Goal: Navigation & Orientation: Find specific page/section

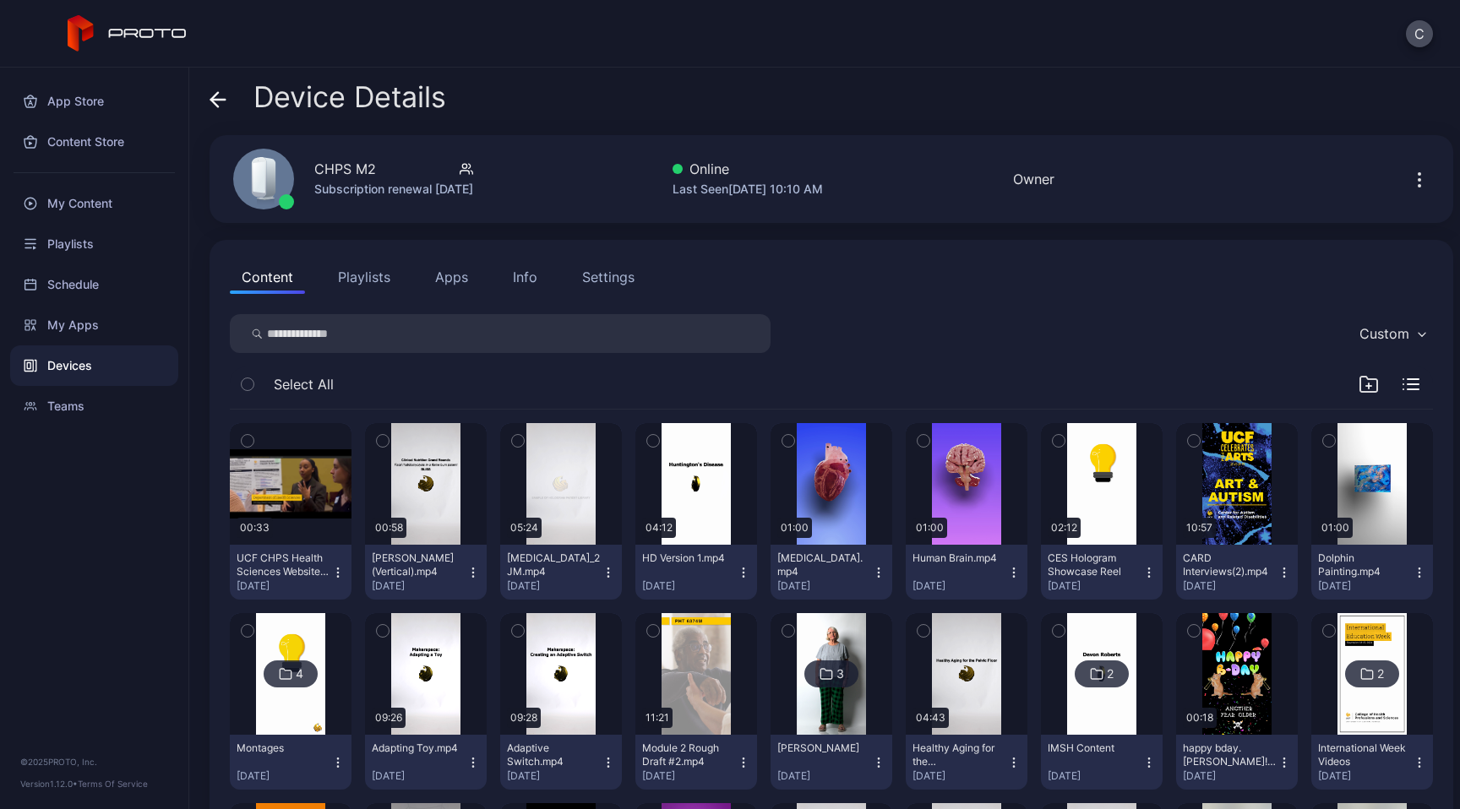
click at [252, 441] on icon "button" at bounding box center [248, 441] width 12 height 19
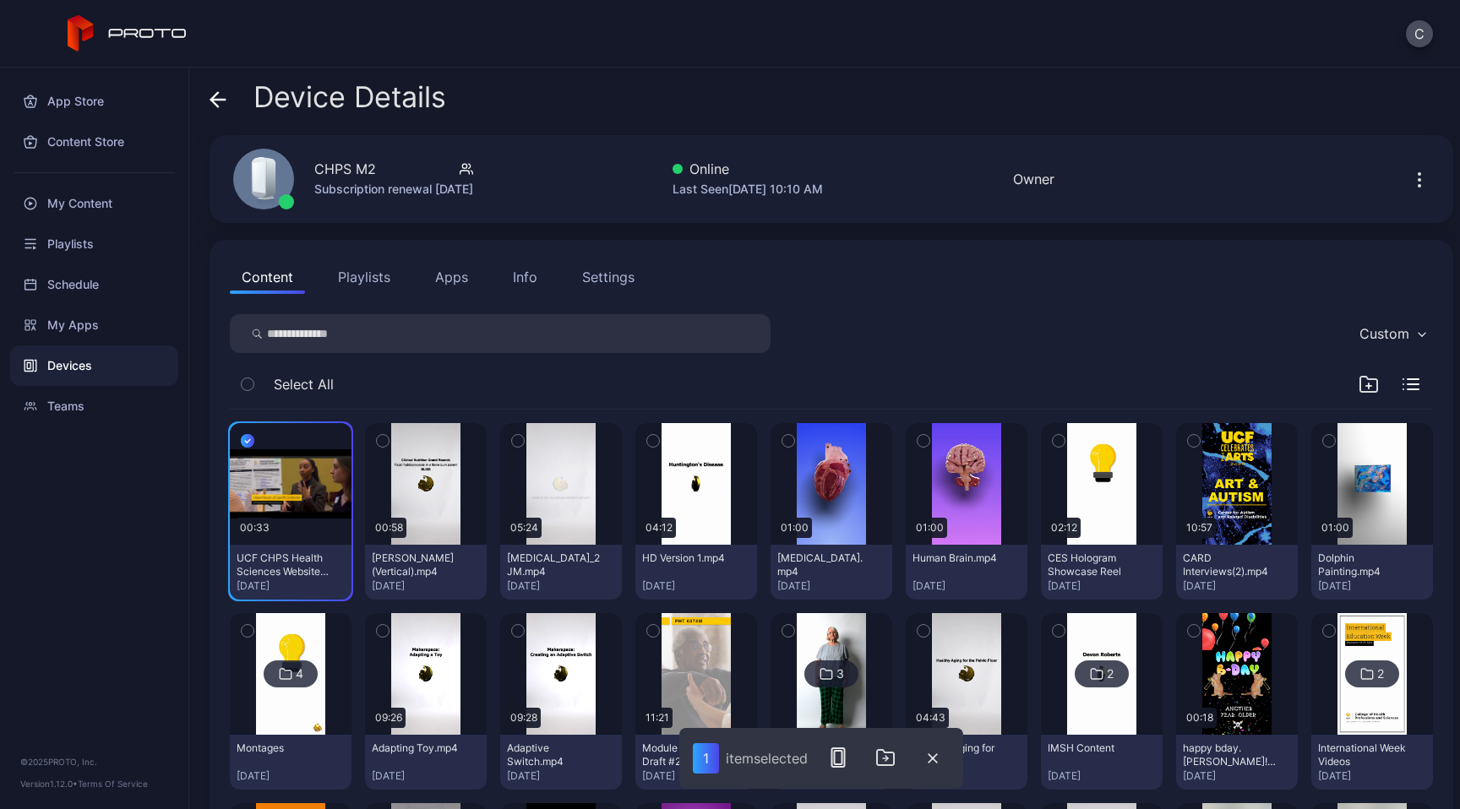
click at [247, 432] on icon "button" at bounding box center [248, 441] width 14 height 19
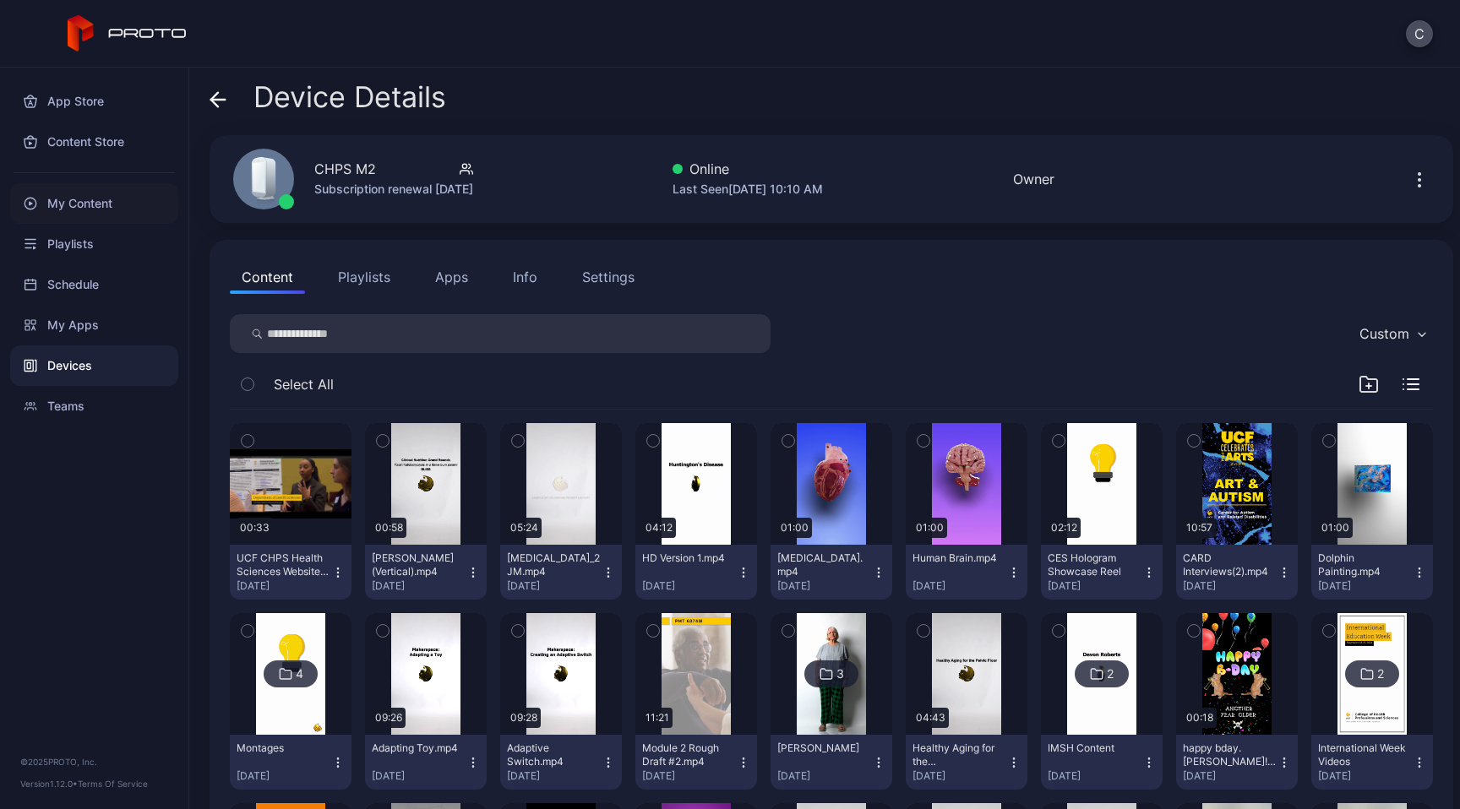
click at [112, 215] on div "My Content" at bounding box center [94, 203] width 168 height 41
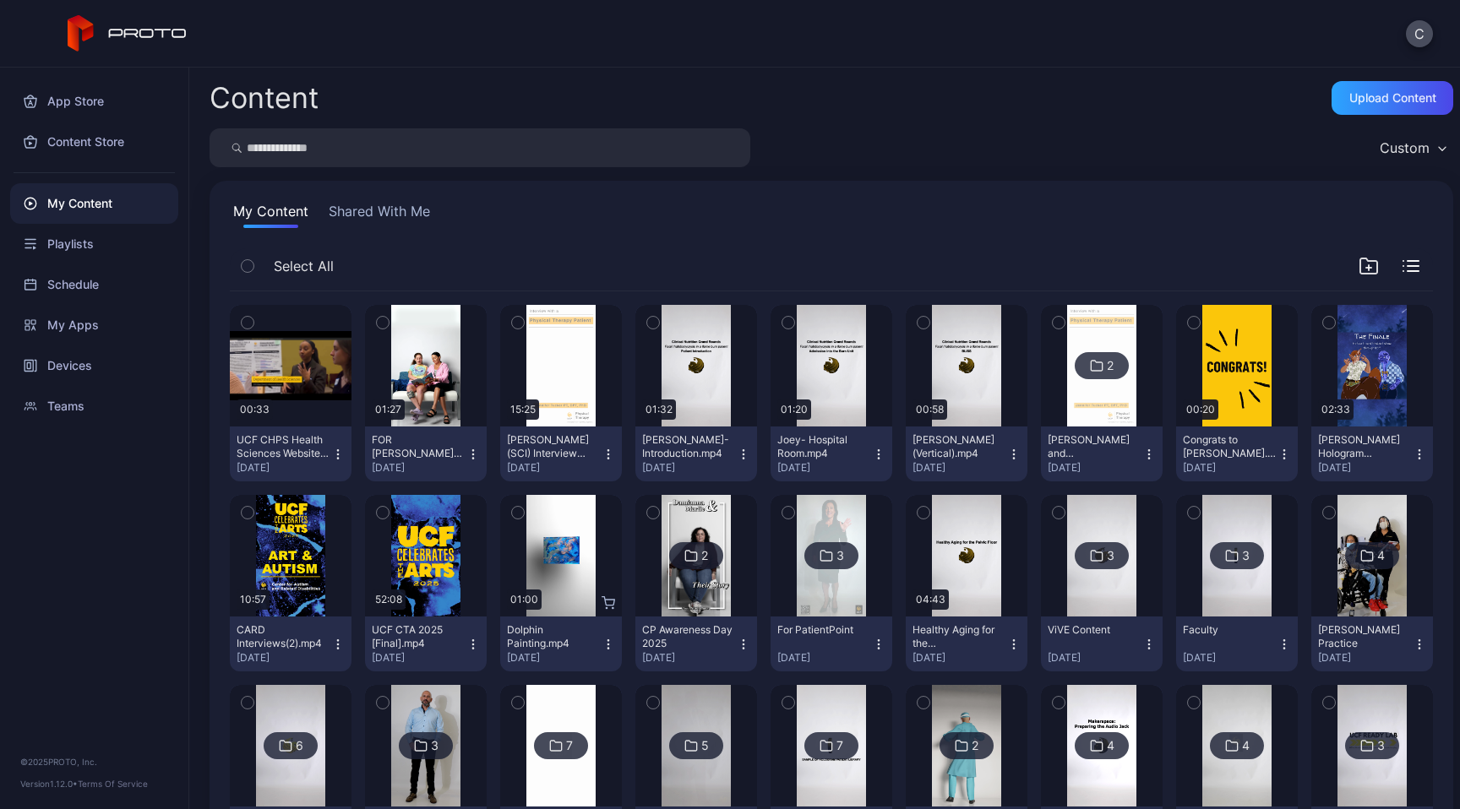
click at [243, 318] on icon "button" at bounding box center [248, 322] width 12 height 19
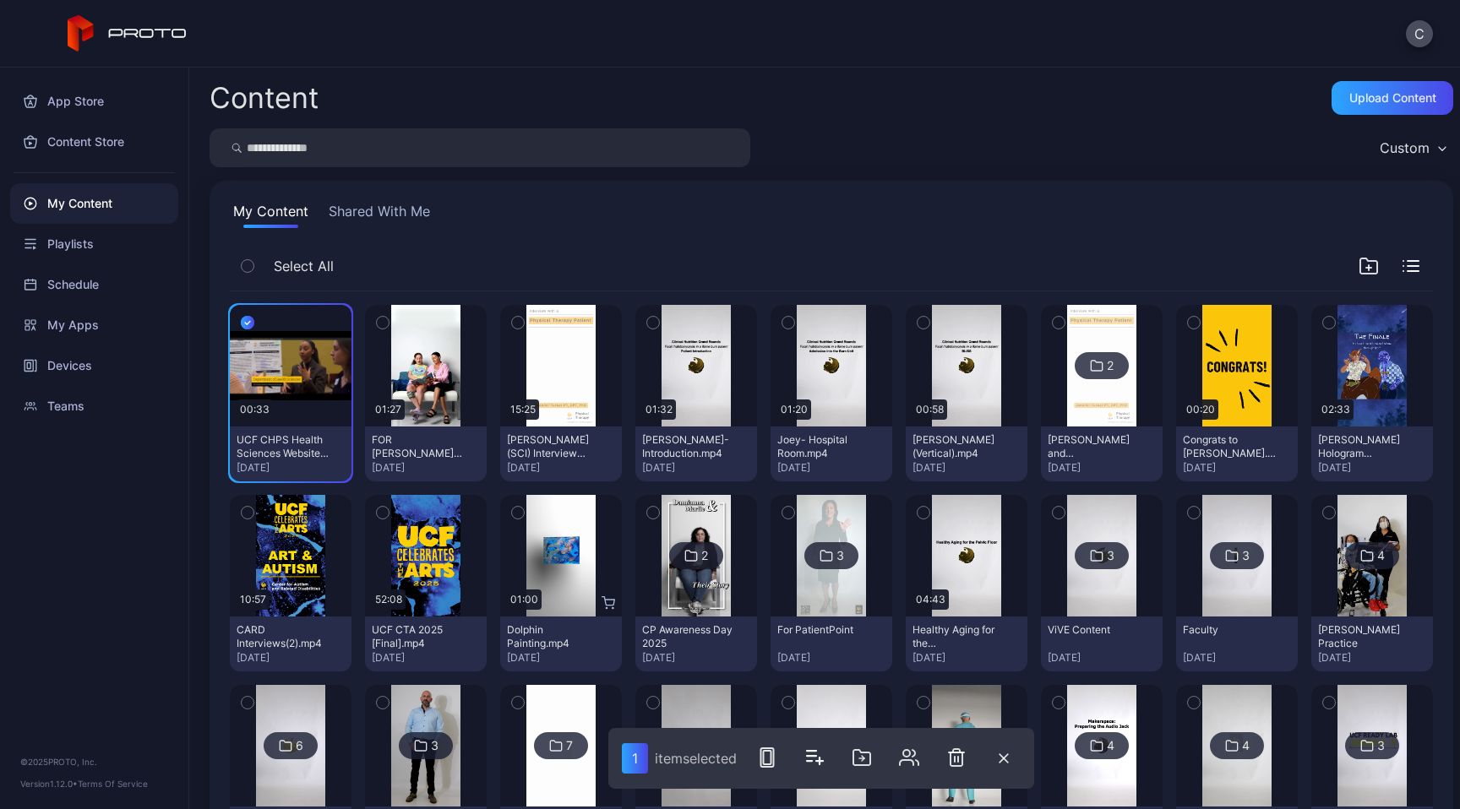
click at [961, 762] on icon "button" at bounding box center [956, 758] width 20 height 20
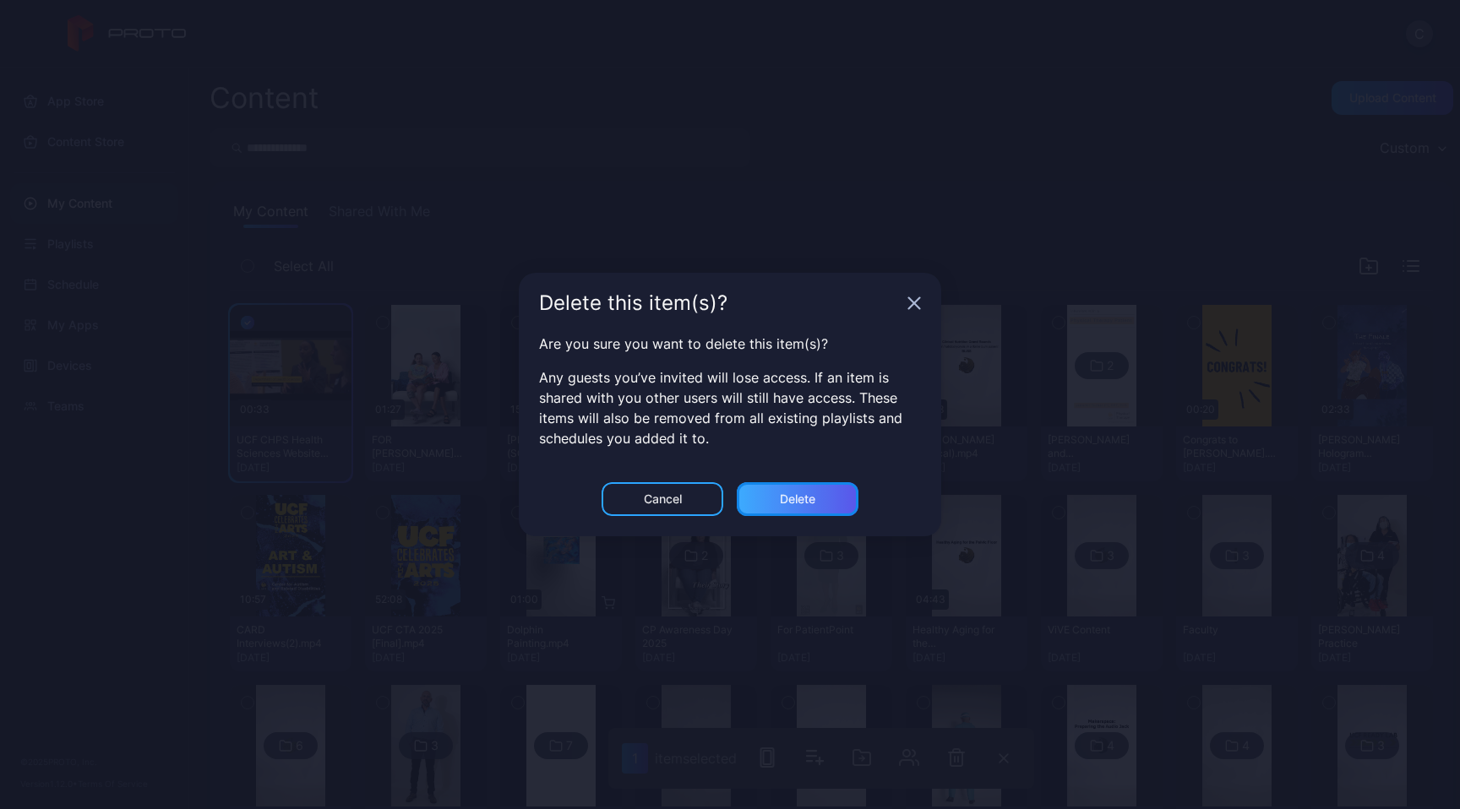
click at [798, 502] on div "Delete" at bounding box center [797, 500] width 35 height 14
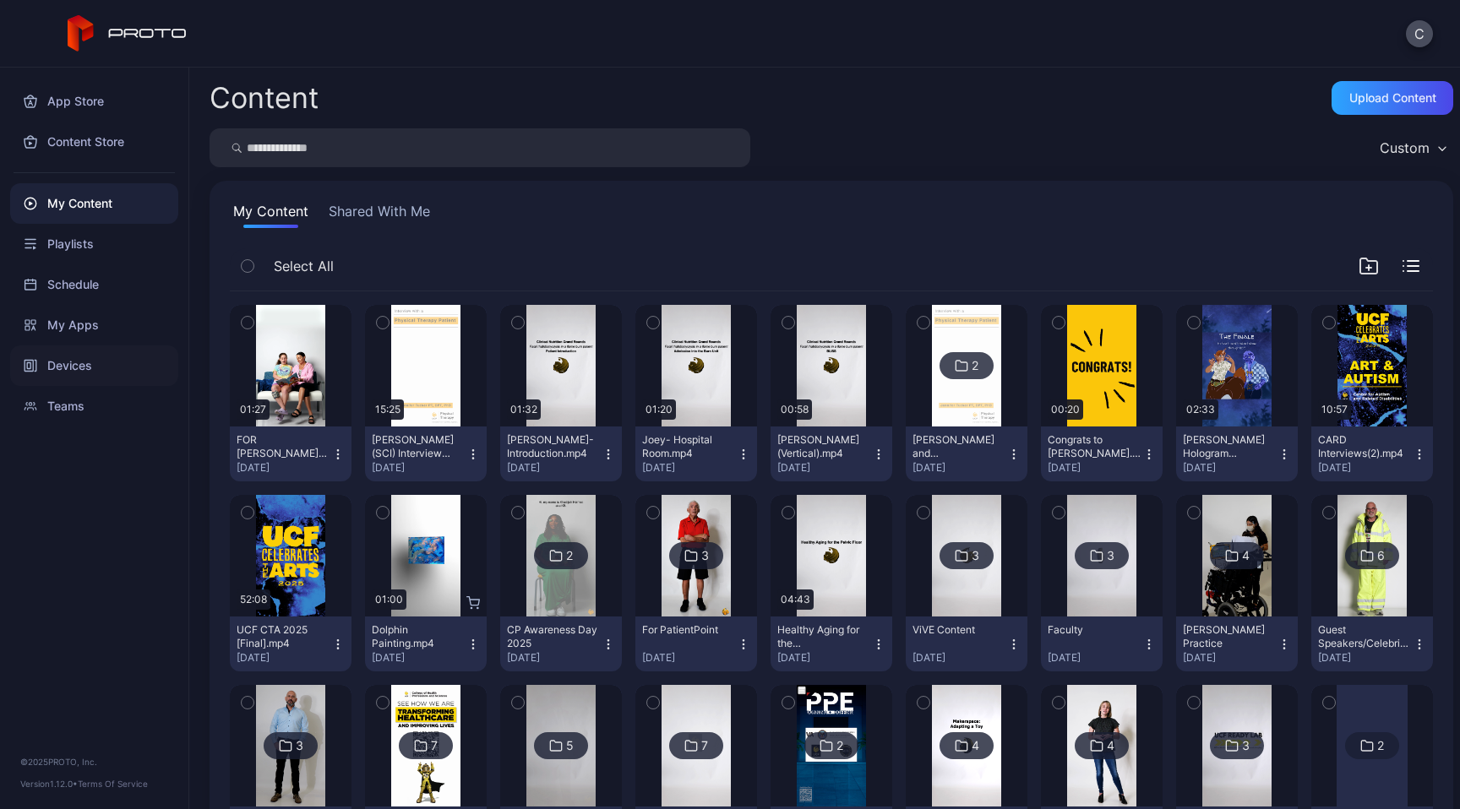
click at [103, 362] on div "Devices" at bounding box center [94, 366] width 168 height 41
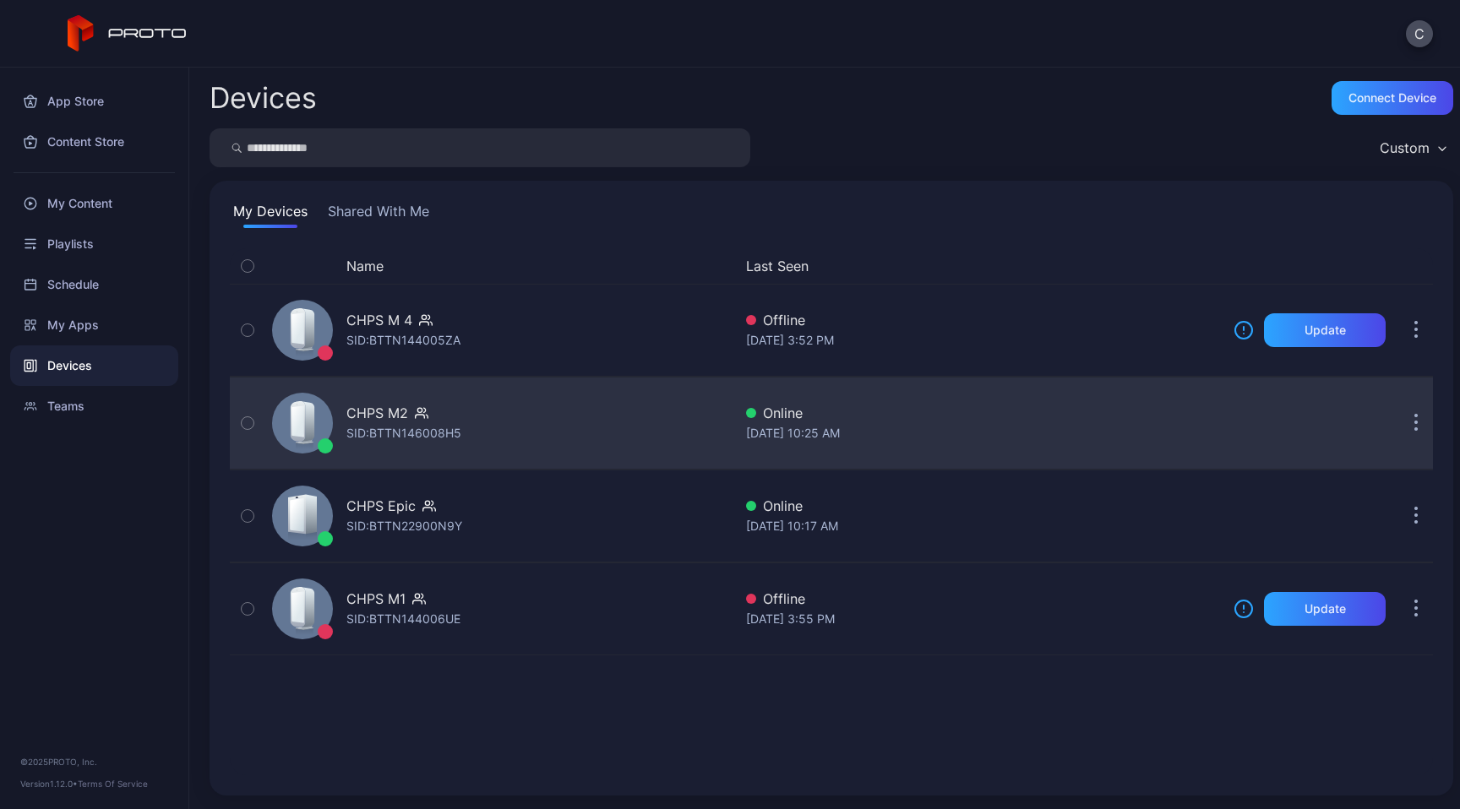
click at [410, 440] on div "SID: BTTN146008H5" at bounding box center [403, 433] width 115 height 20
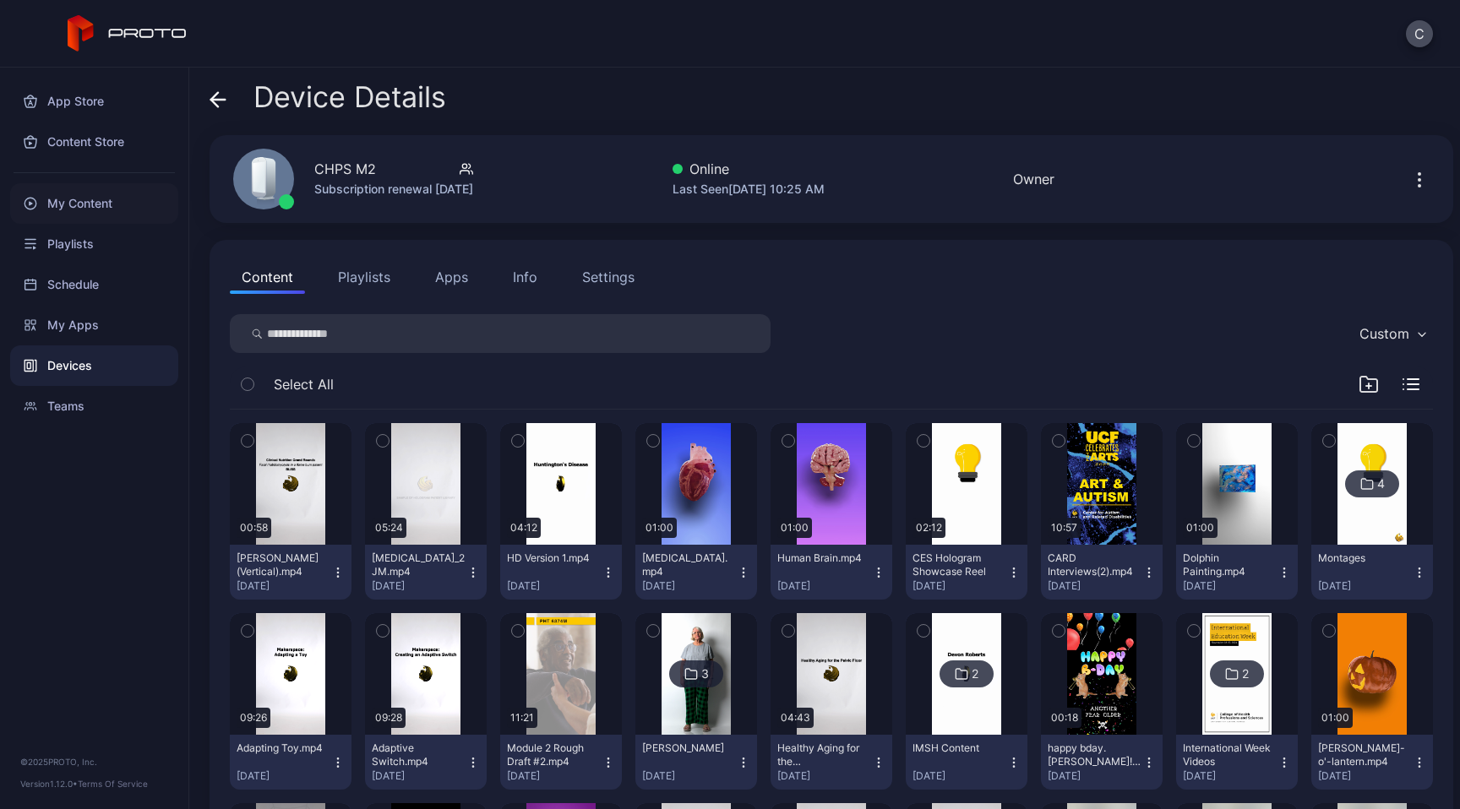
click at [112, 200] on div "My Content" at bounding box center [94, 203] width 168 height 41
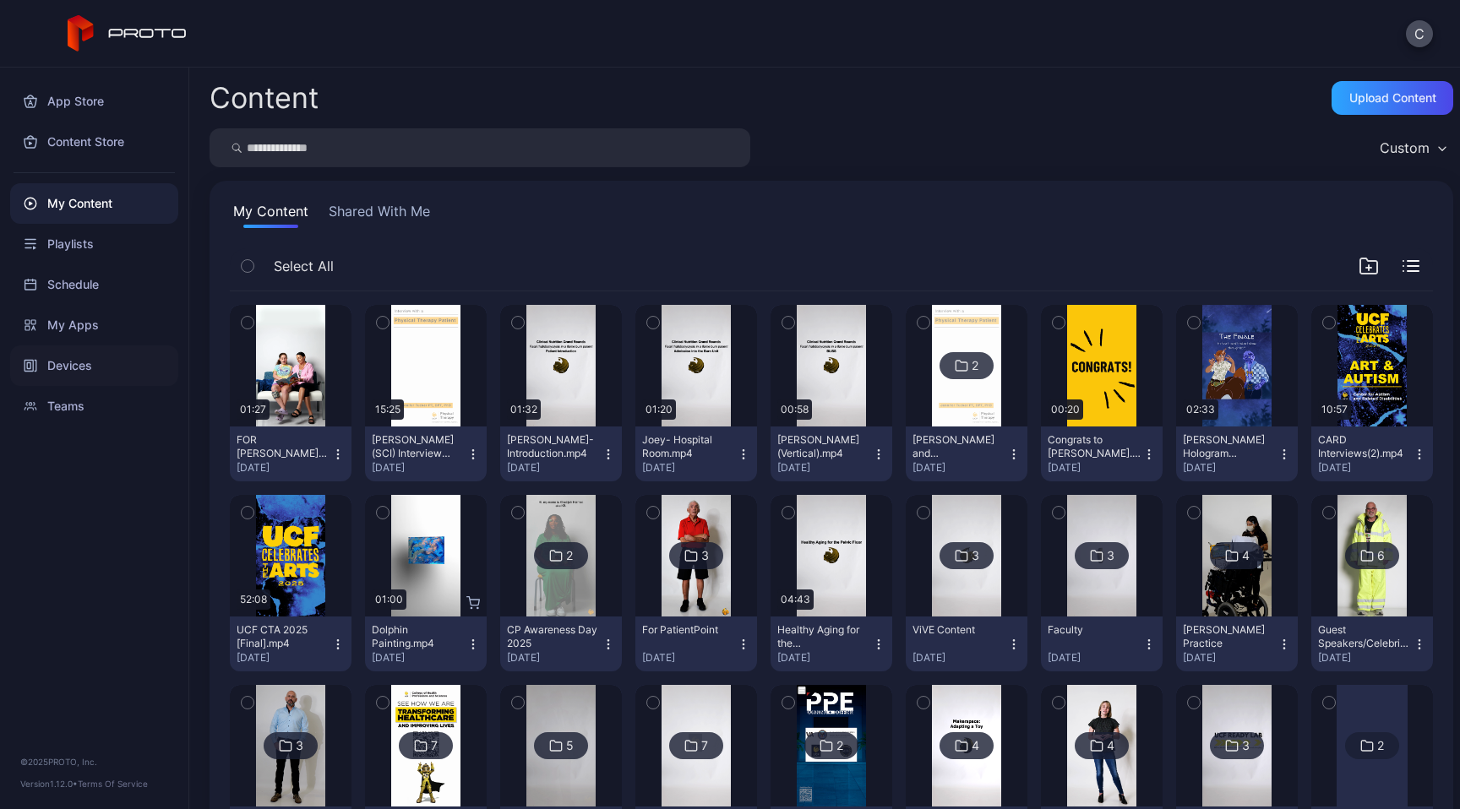
click at [94, 353] on div "Devices" at bounding box center [94, 366] width 168 height 41
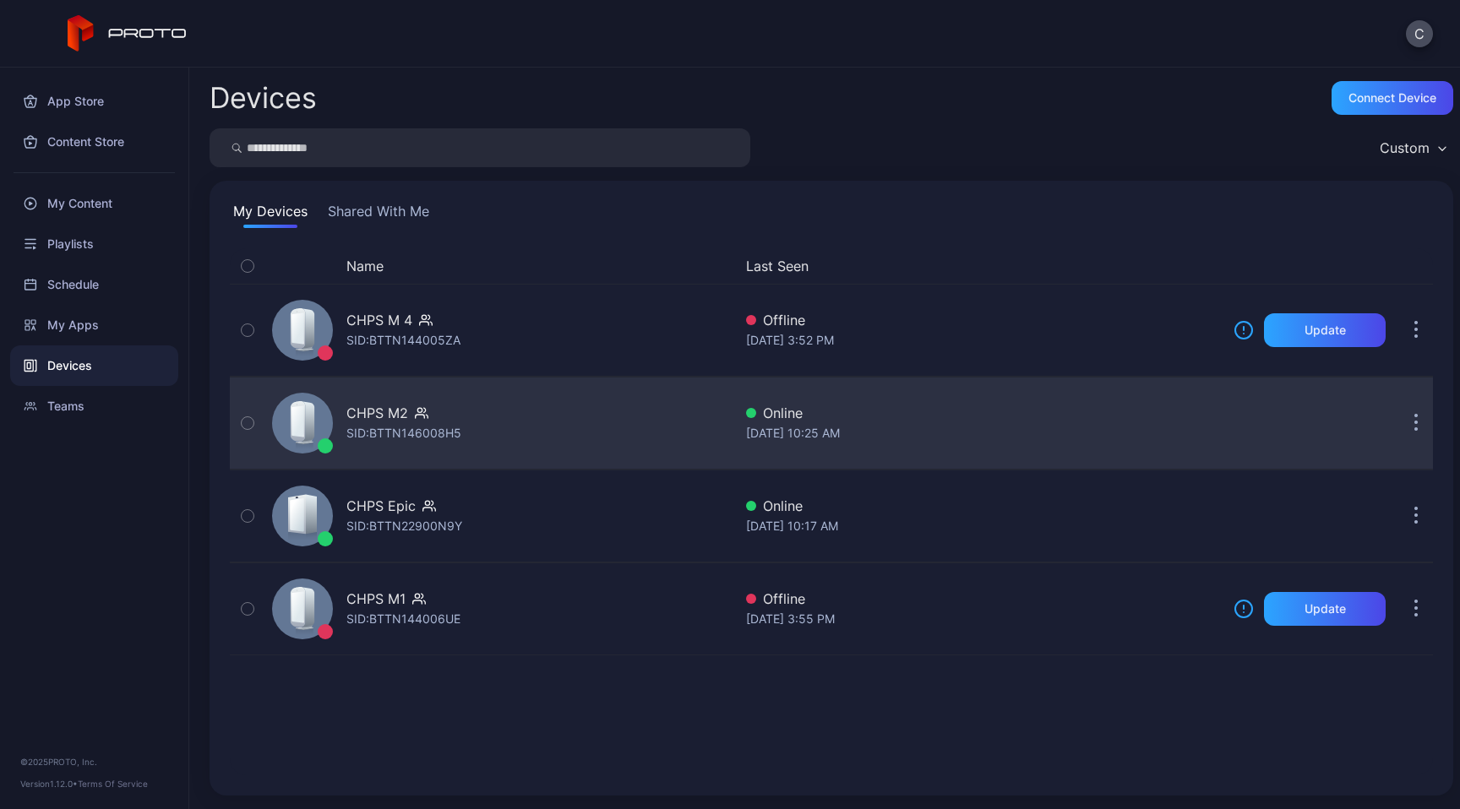
click at [398, 433] on div "SID: BTTN146008H5" at bounding box center [403, 433] width 115 height 20
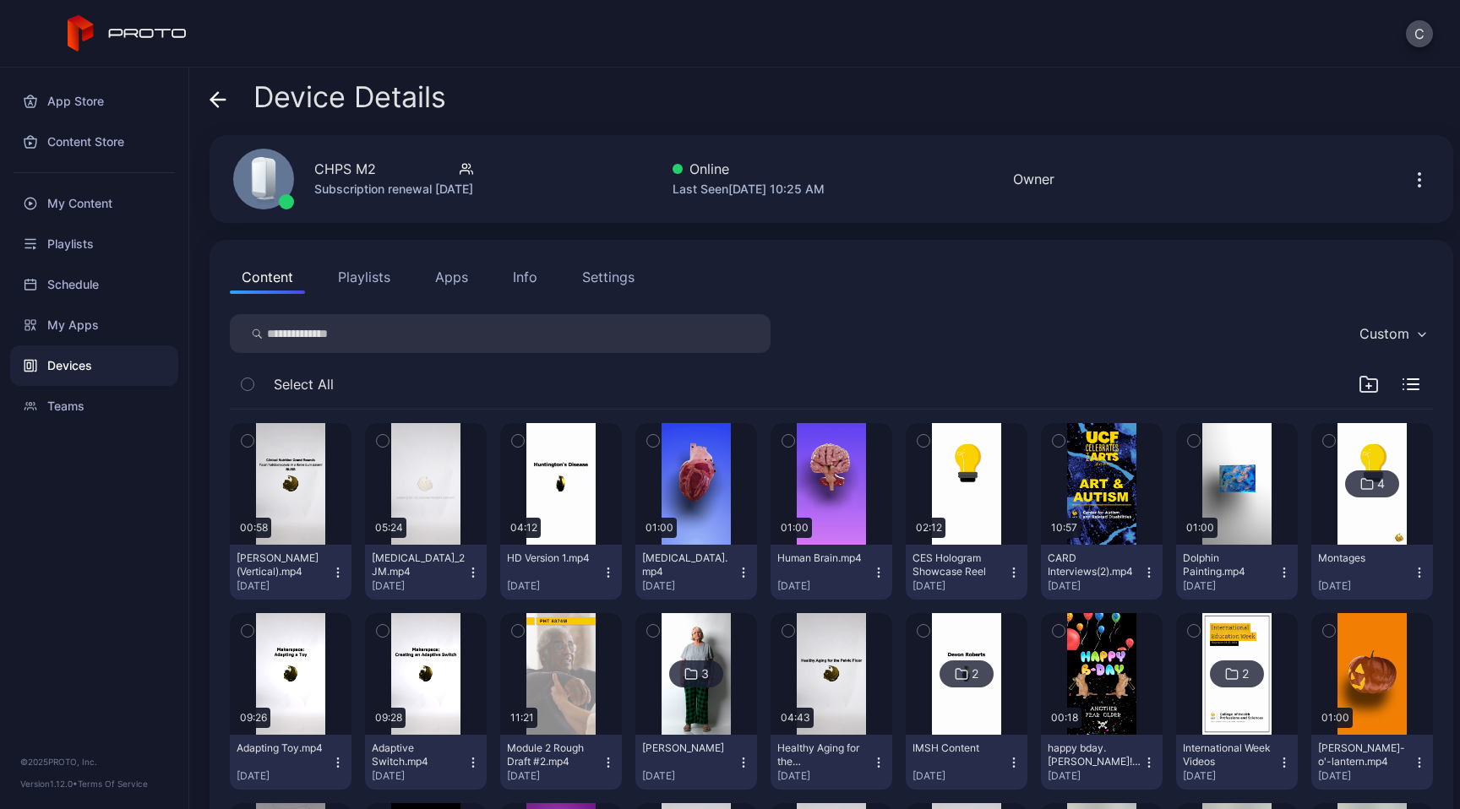
click at [481, 282] on div "Content Playlists Apps Info Settings" at bounding box center [831, 277] width 1203 height 34
click at [454, 285] on button "Apps" at bounding box center [451, 277] width 57 height 34
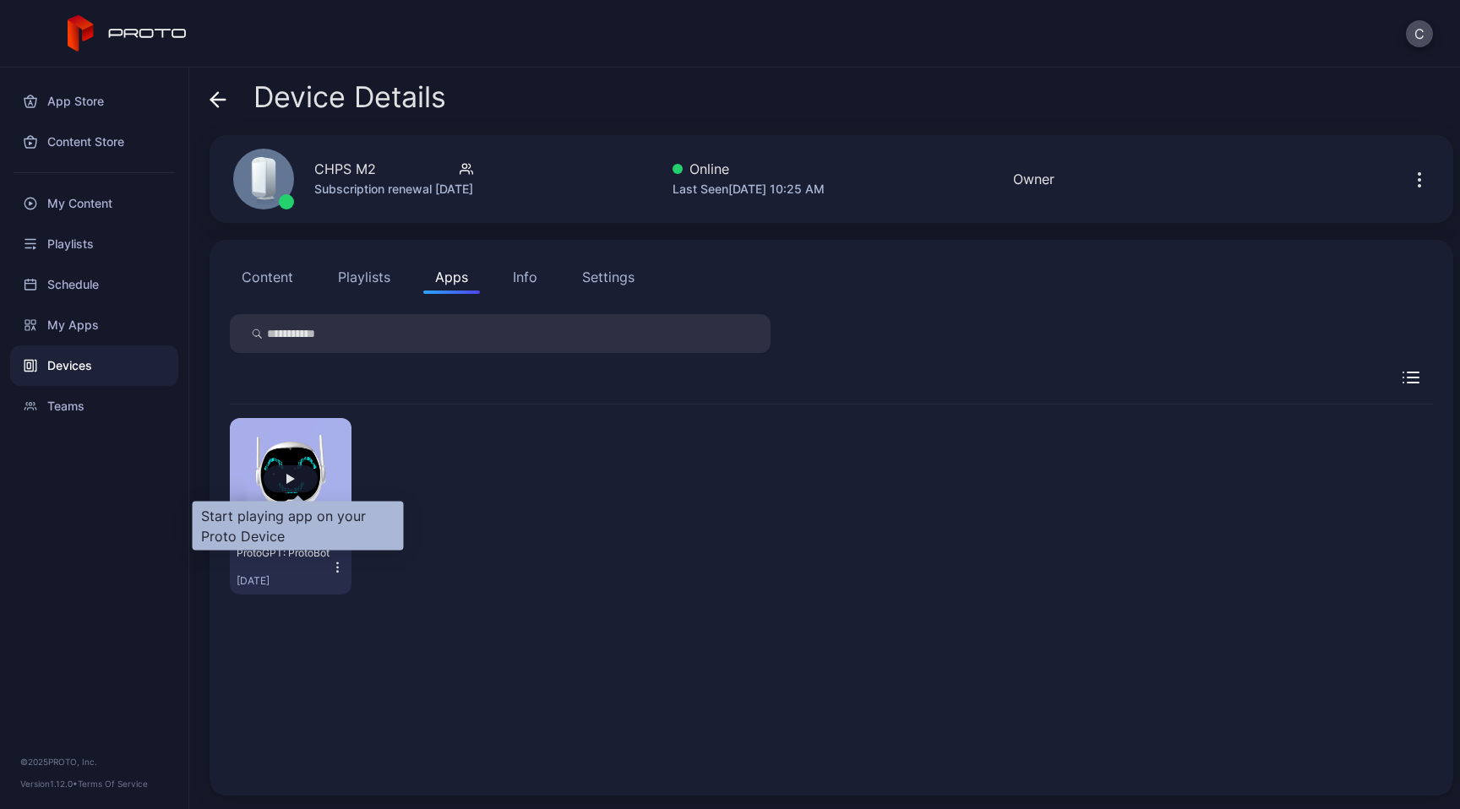
click at [297, 484] on div "button" at bounding box center [291, 478] width 54 height 27
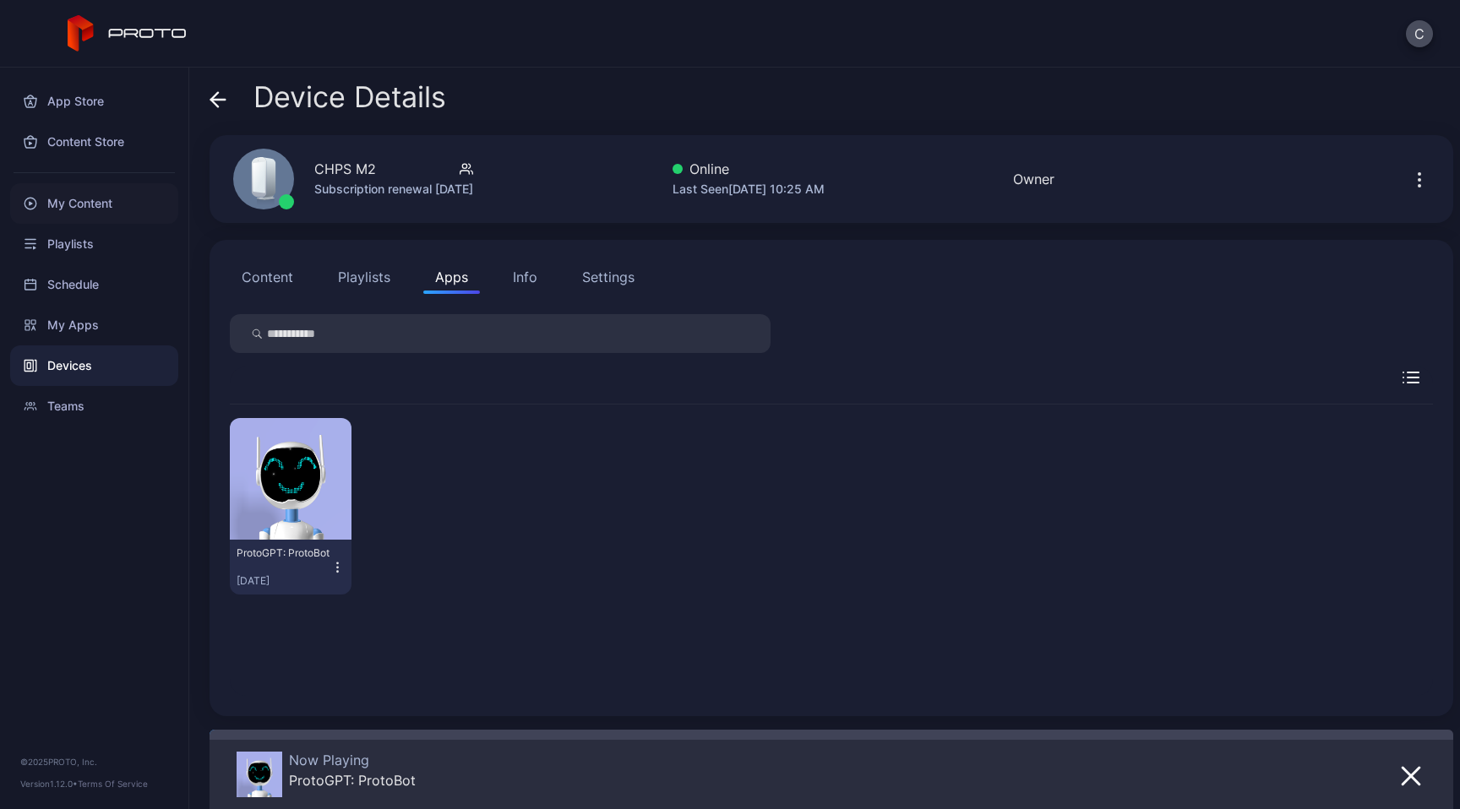
click at [142, 215] on div "My Content" at bounding box center [94, 203] width 168 height 41
